Goal: Information Seeking & Learning: Learn about a topic

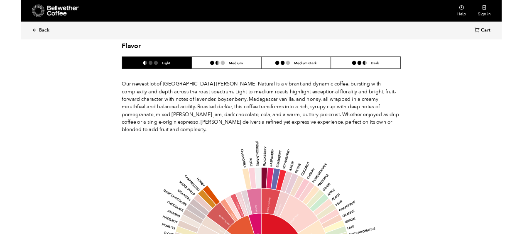
scroll to position [706, 0]
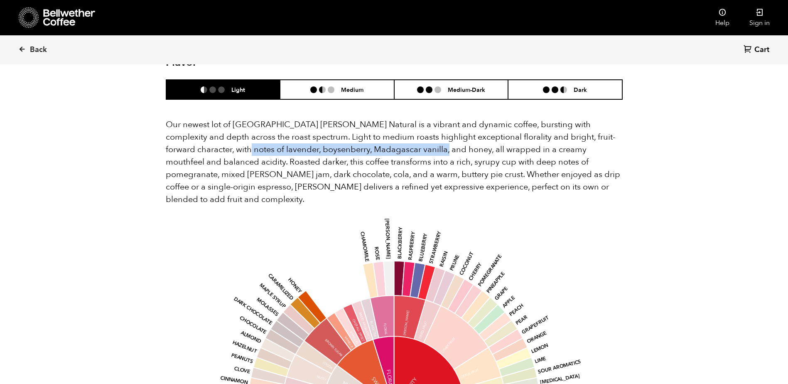
drag, startPoint x: 198, startPoint y: 135, endPoint x: 404, endPoint y: 133, distance: 206.1
click at [404, 133] on p "Our newest lot of Ethiopia Shanta Golba Natural is a vibrant and dynamic coffee…" at bounding box center [394, 161] width 457 height 87
copy p "lavender, boysenberry, Madagascar vanilla, and honey"
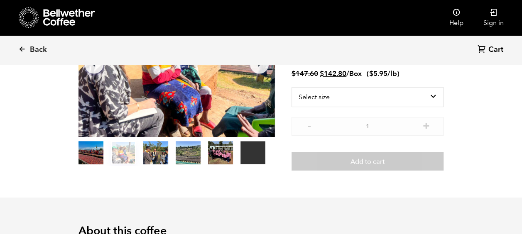
scroll to position [0, 0]
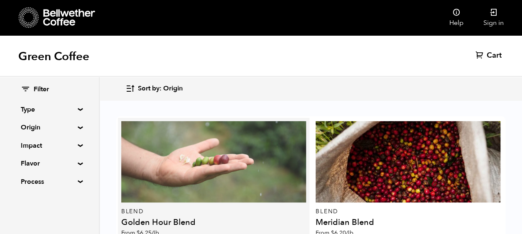
scroll to position [125, 0]
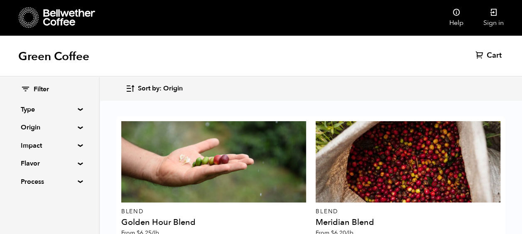
click at [58, 128] on summary "Origin" at bounding box center [49, 128] width 57 height 10
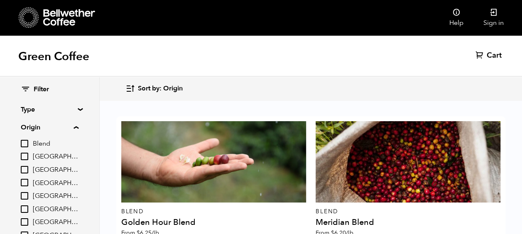
click at [27, 183] on input "[GEOGRAPHIC_DATA]" at bounding box center [24, 182] width 7 height 7
checkbox input "true"
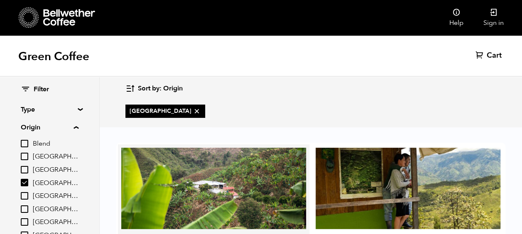
scroll to position [101, 0]
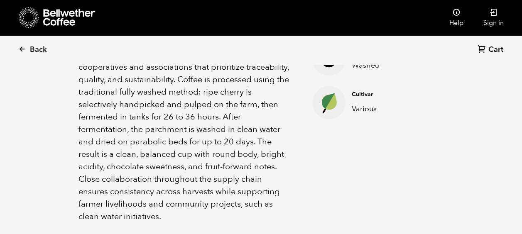
scroll to position [498, 0]
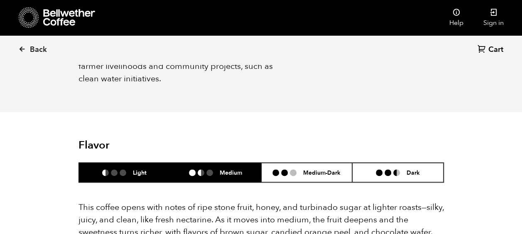
click at [224, 169] on h6 "Medium" at bounding box center [231, 172] width 22 height 7
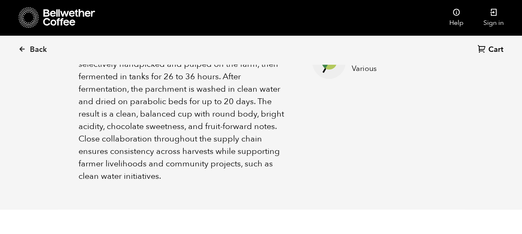
scroll to position [291, 0]
